Goal: Transaction & Acquisition: Purchase product/service

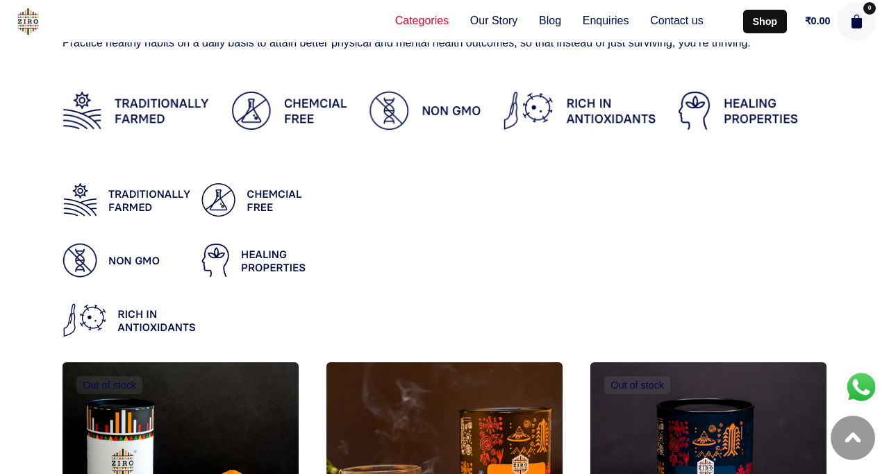
scroll to position [248, 0]
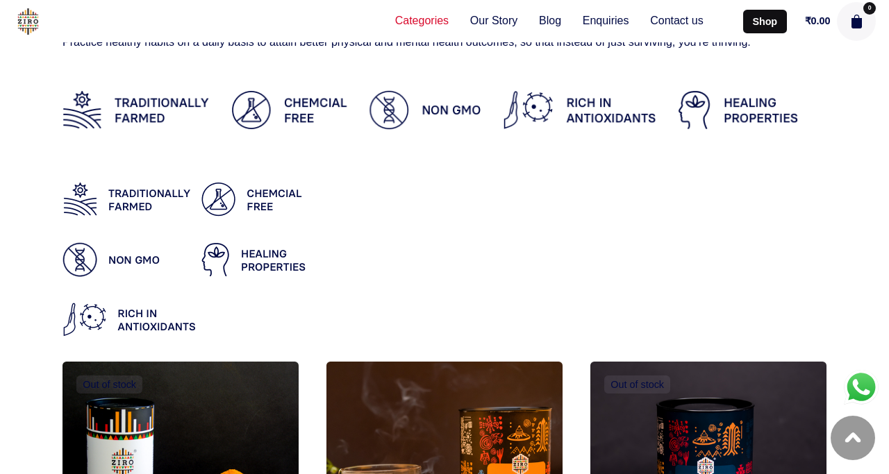
click at [768, 98] on img at bounding box center [444, 109] width 764 height 95
click at [739, 119] on img at bounding box center [444, 109] width 764 height 95
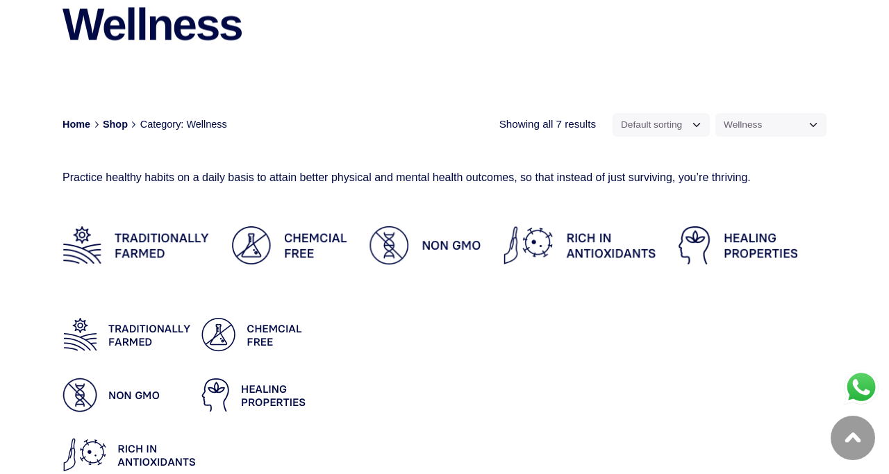
scroll to position [0, 0]
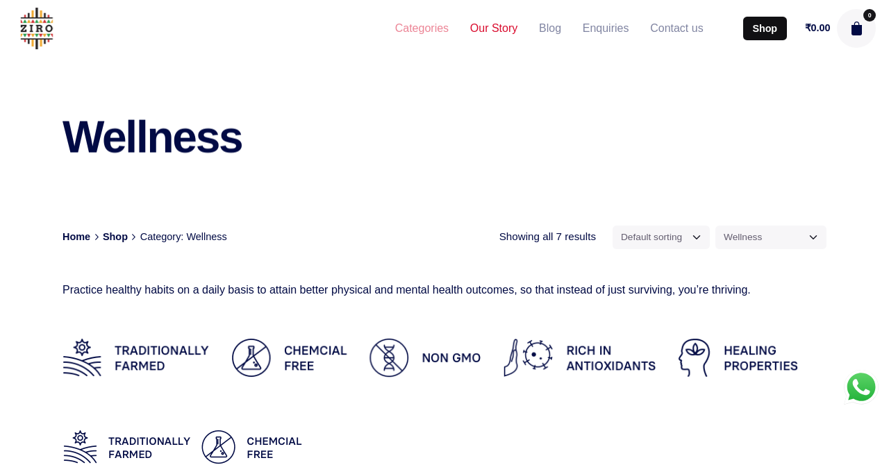
click at [490, 26] on span "Our Story" at bounding box center [493, 29] width 47 height 15
click at [539, 35] on span "Blog" at bounding box center [550, 29] width 22 height 15
click at [595, 26] on span "Enquiries" at bounding box center [606, 29] width 47 height 15
click at [661, 30] on span "Contact us" at bounding box center [676, 29] width 53 height 15
click at [623, 24] on link "Enquiries" at bounding box center [605, 28] width 67 height 31
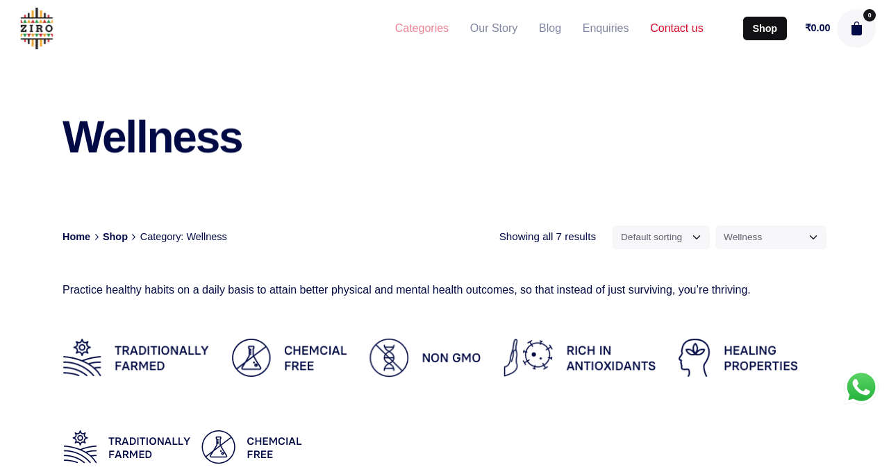
click at [671, 26] on span "Contact us" at bounding box center [676, 29] width 53 height 15
click at [603, 33] on span "Enquiries" at bounding box center [606, 29] width 47 height 15
click at [544, 32] on span "Blog" at bounding box center [550, 29] width 22 height 15
click at [492, 26] on span "Our Story" at bounding box center [493, 29] width 47 height 15
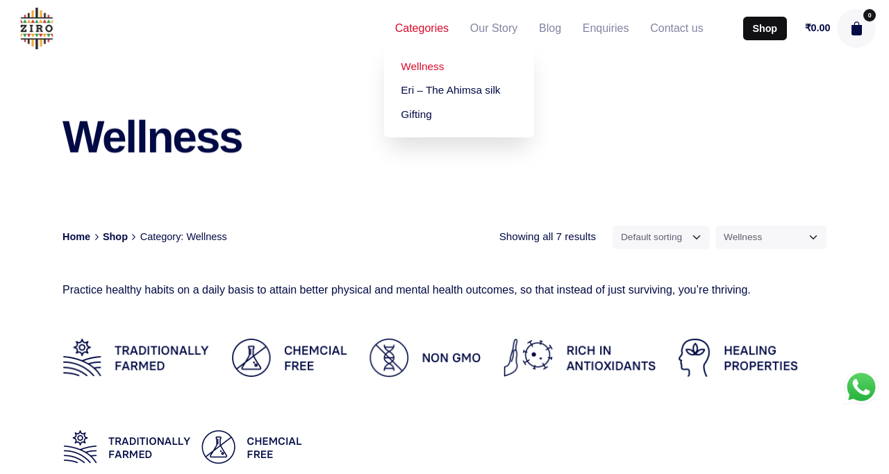
click at [433, 34] on span "Categories" at bounding box center [421, 29] width 53 height 15
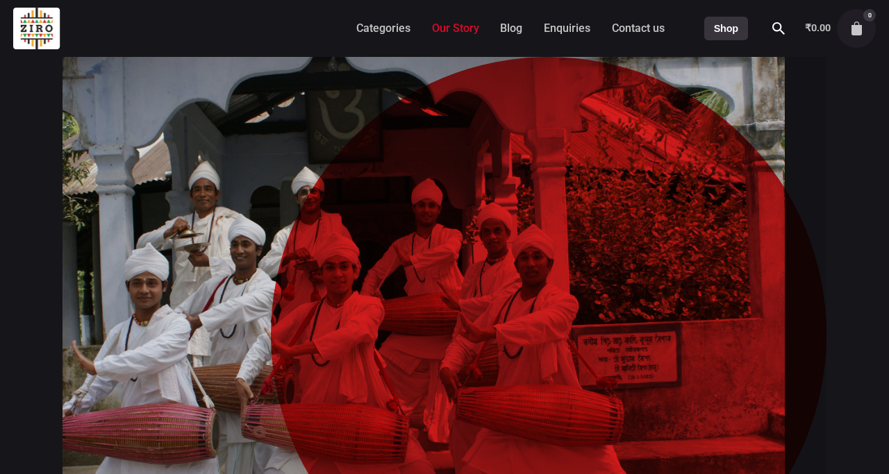
click at [240, 65] on div at bounding box center [444, 321] width 764 height 528
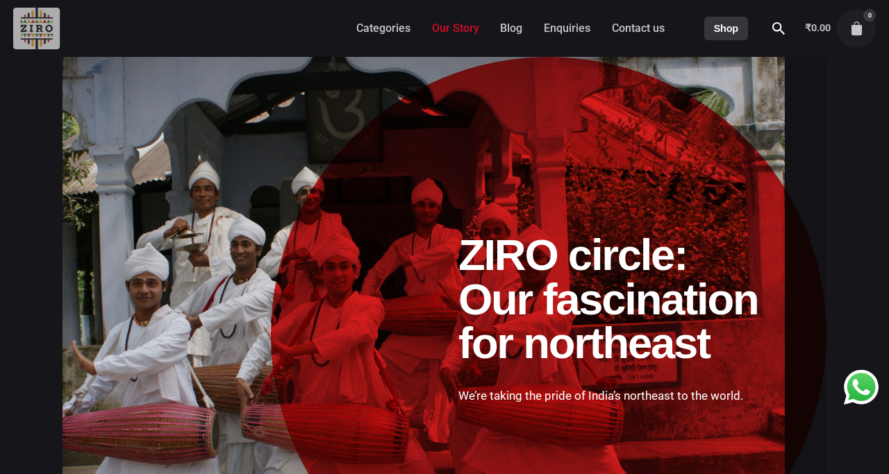
click at [22, 33] on img at bounding box center [36, 29] width 47 height 42
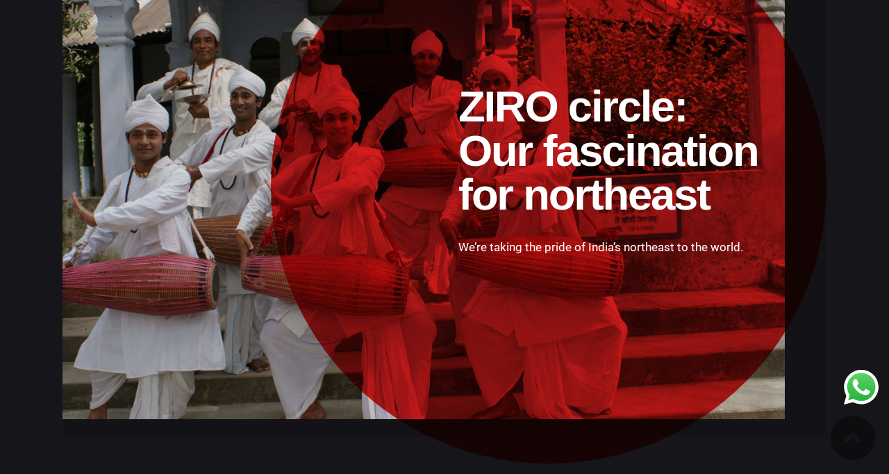
scroll to position [177, 0]
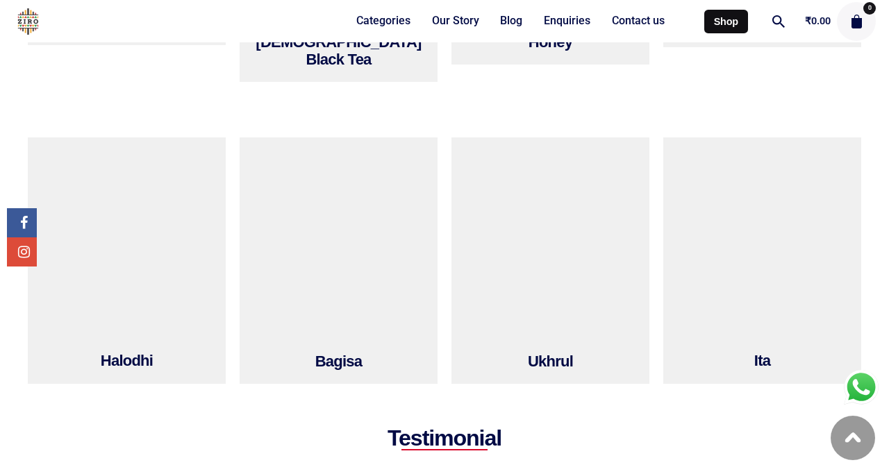
scroll to position [1144, 0]
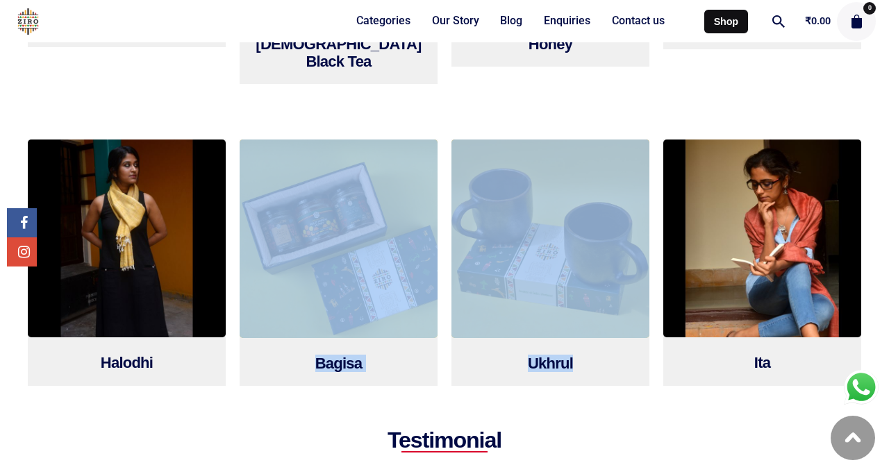
drag, startPoint x: 439, startPoint y: 104, endPoint x: 610, endPoint y: 375, distance: 320.6
click at [610, 375] on section "Halodhi Bagisa Ukhrul" at bounding box center [444, 263] width 889 height 302
click at [610, 375] on div "Ukhrul" at bounding box center [550, 263] width 212 height 260
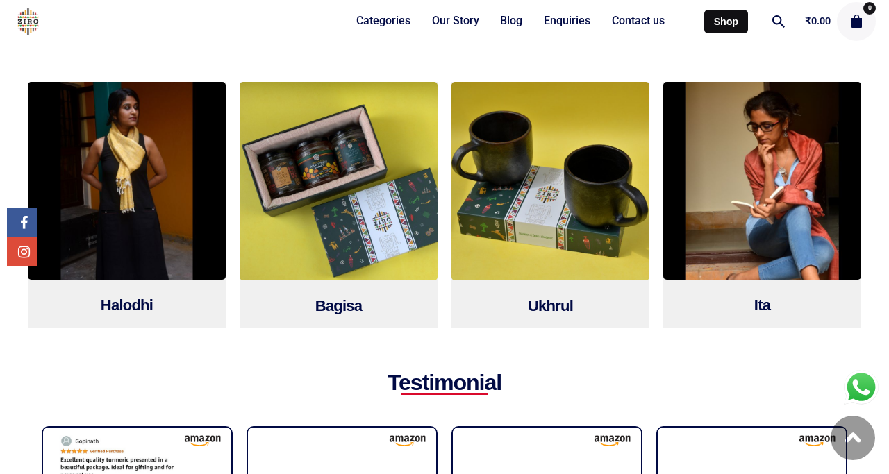
scroll to position [1215, 0]
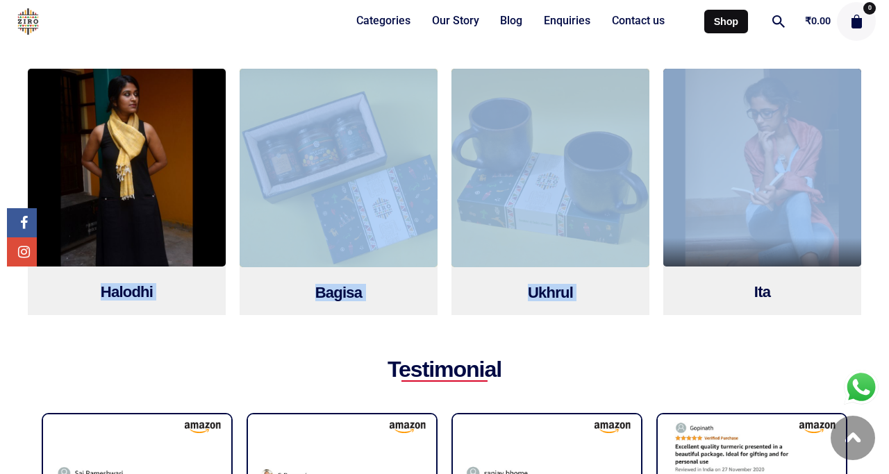
drag, startPoint x: 2, startPoint y: 279, endPoint x: 715, endPoint y: 281, distance: 712.5
click at [715, 281] on section "Halodhi Bagisa Ukhrul" at bounding box center [444, 192] width 889 height 302
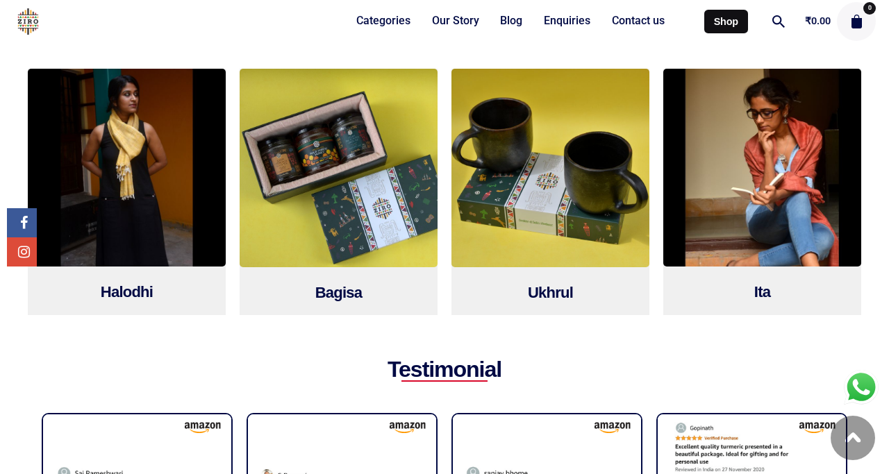
click at [685, 314] on section "Halodhi Bagisa Ukhrul" at bounding box center [444, 192] width 889 height 302
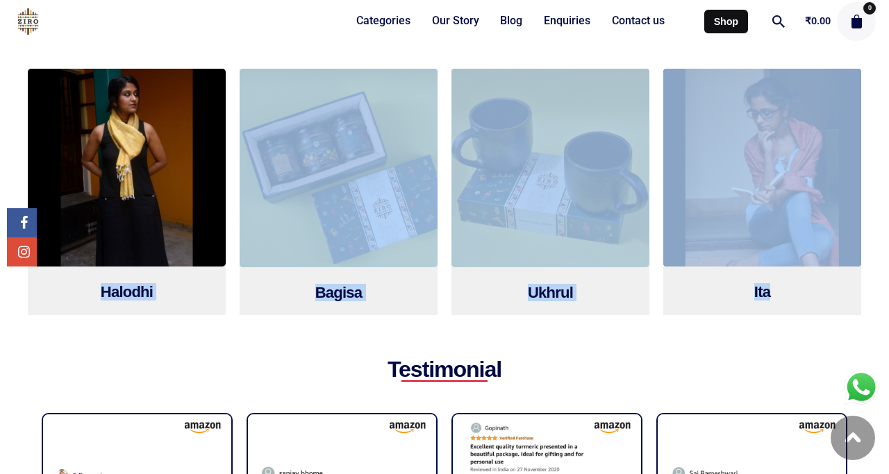
drag, startPoint x: 9, startPoint y: 276, endPoint x: 699, endPoint y: 305, distance: 690.2
click at [699, 306] on section "Halodhi Bagisa Ukhrul" at bounding box center [444, 192] width 889 height 302
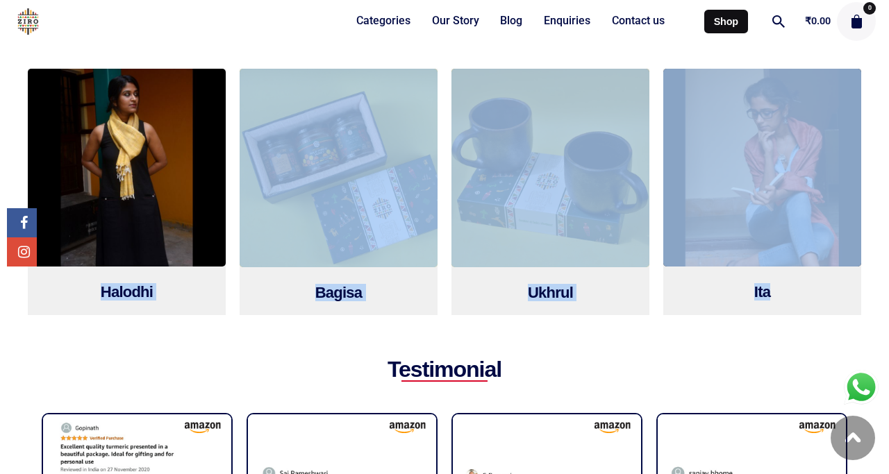
click at [699, 305] on section "Halodhi Bagisa Ukhrul" at bounding box center [444, 192] width 889 height 302
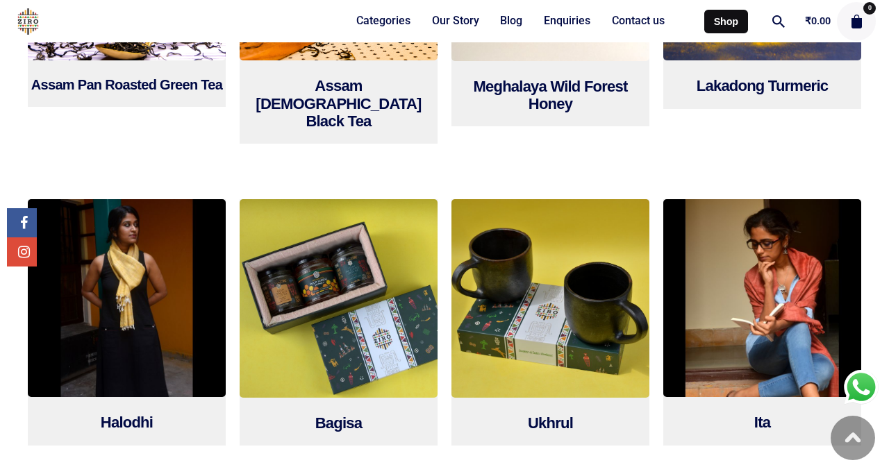
scroll to position [1083, 0]
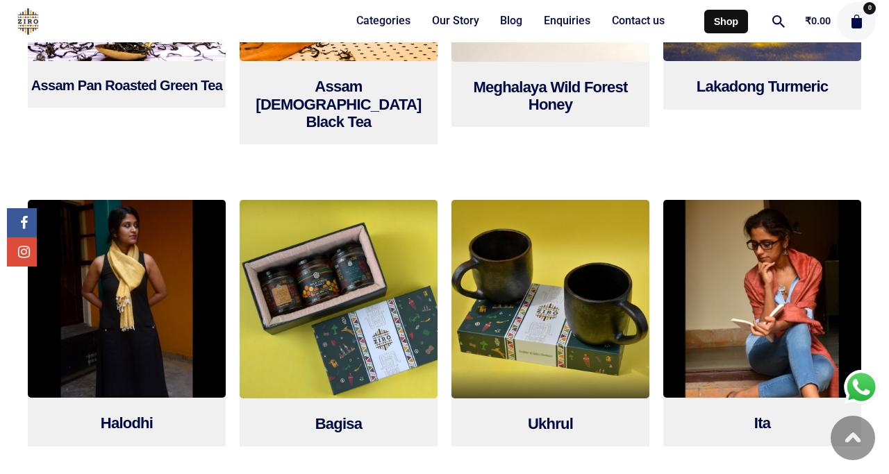
click at [586, 250] on img at bounding box center [550, 299] width 198 height 198
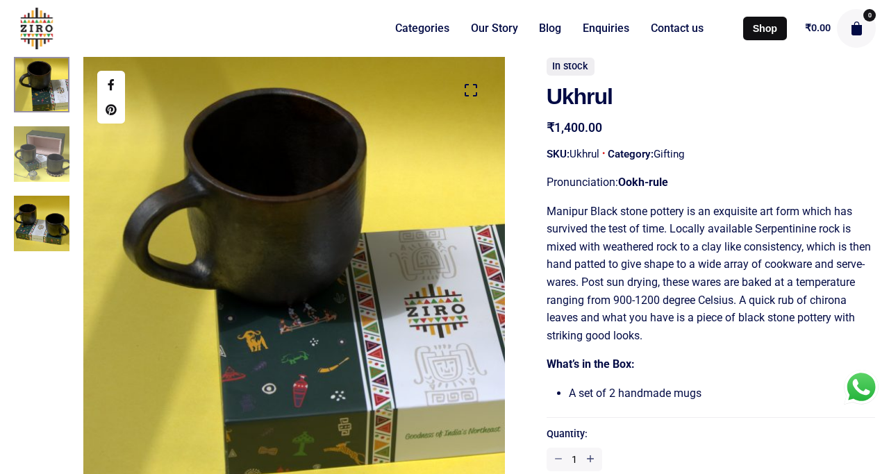
click at [40, 165] on img at bounding box center [42, 154] width 56 height 56
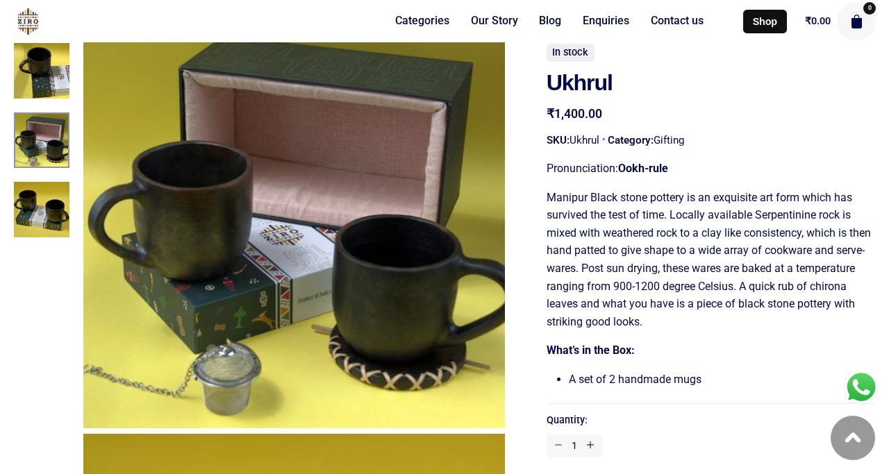
scroll to position [484, 0]
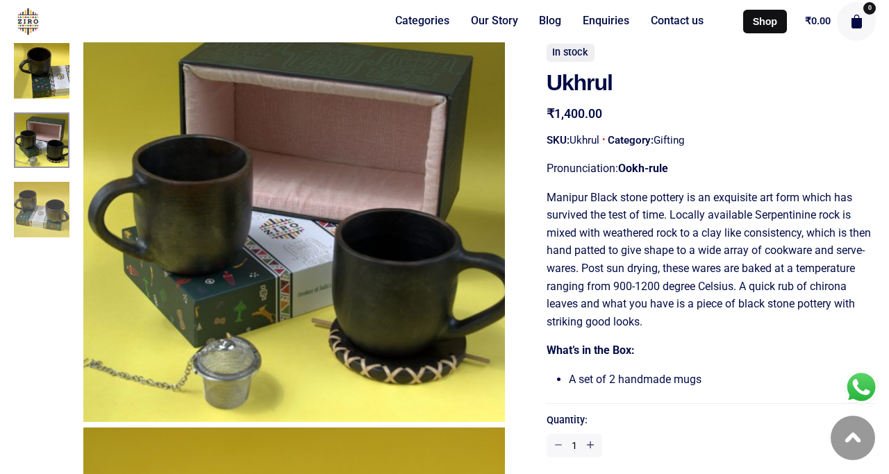
click at [37, 212] on img at bounding box center [42, 210] width 56 height 56
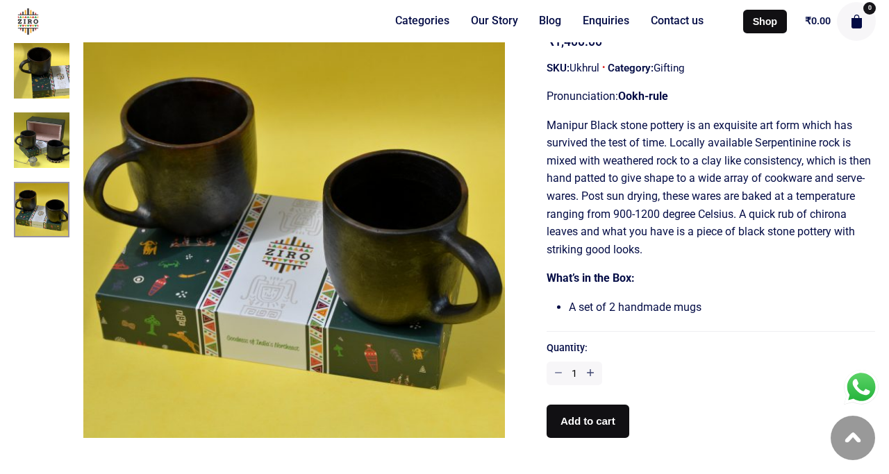
scroll to position [912, 0]
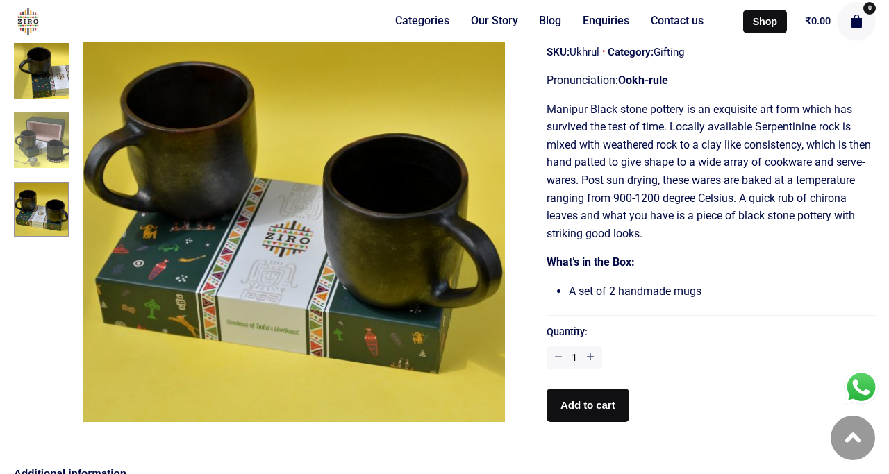
click at [36, 127] on img at bounding box center [42, 140] width 56 height 56
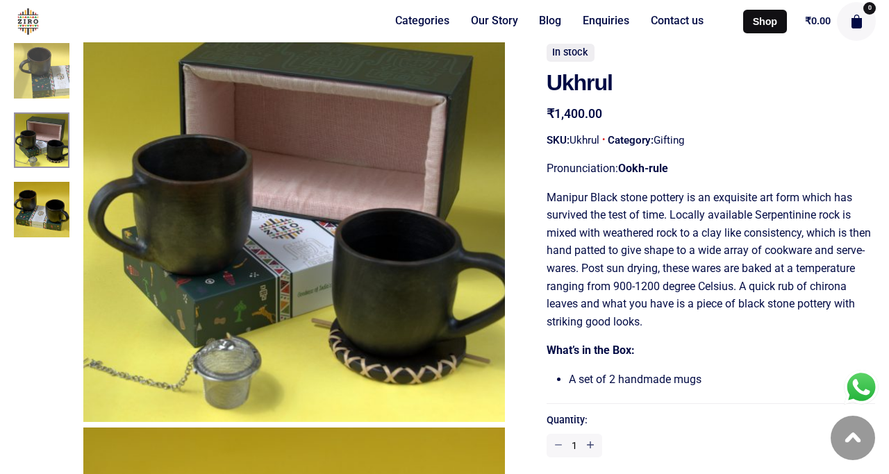
click at [38, 65] on img at bounding box center [42, 70] width 56 height 56
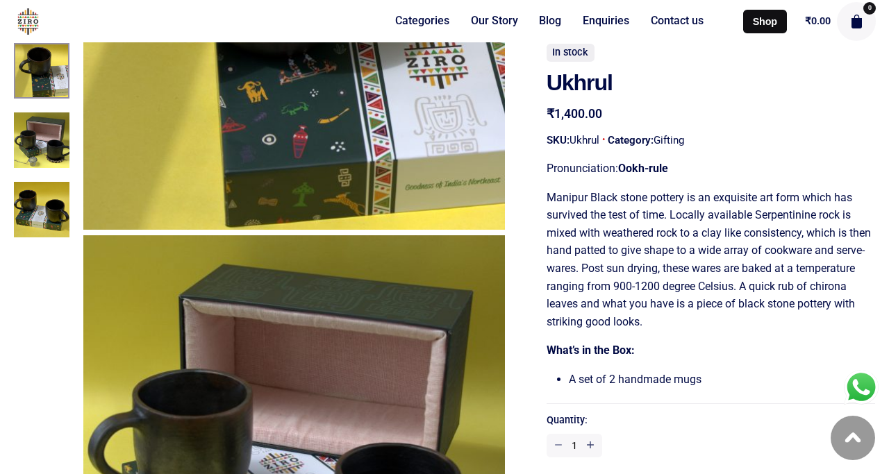
scroll to position [0, 0]
